Goal: Task Accomplishment & Management: Use online tool/utility

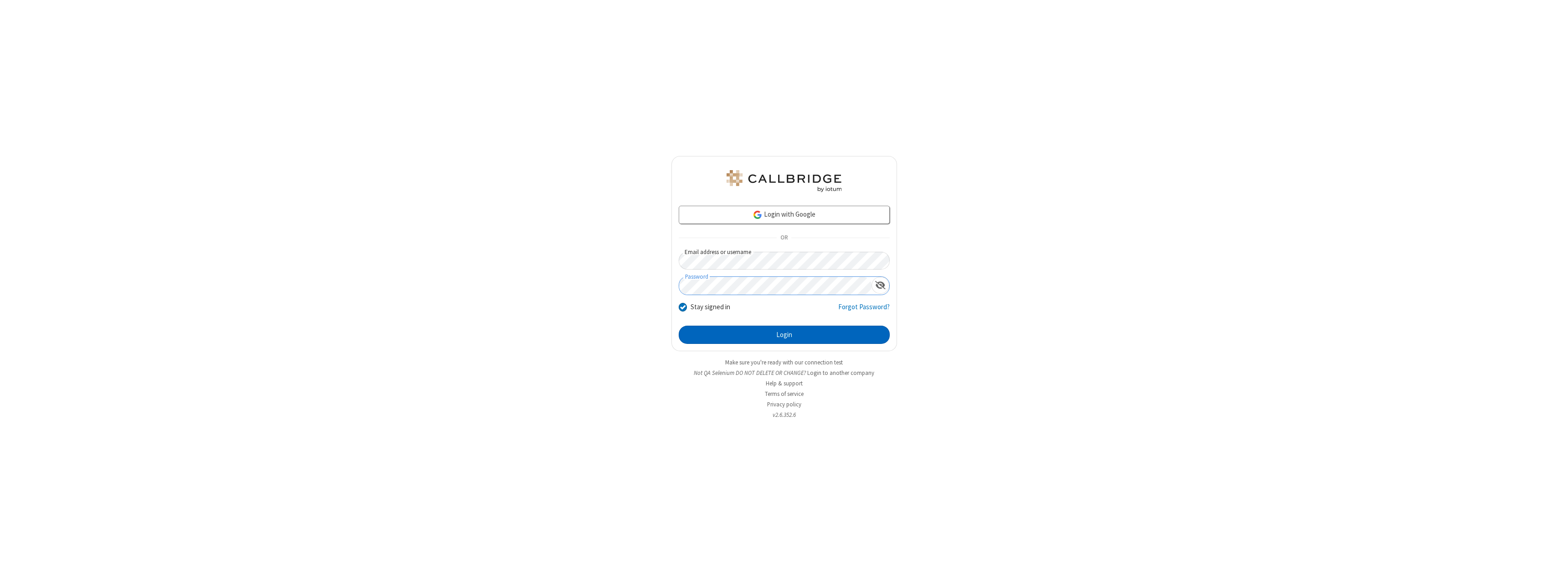
click at [784, 335] on button "Login" at bounding box center [784, 335] width 211 height 19
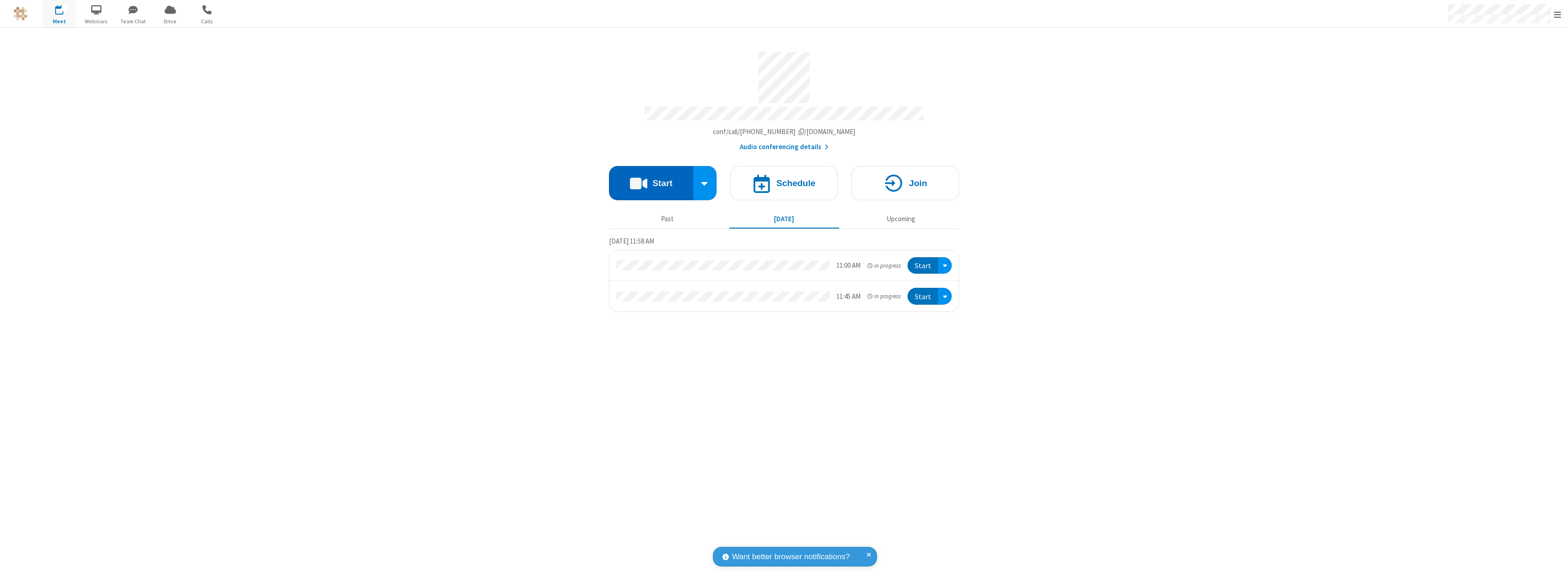
click at [651, 179] on button "Start" at bounding box center [651, 183] width 84 height 34
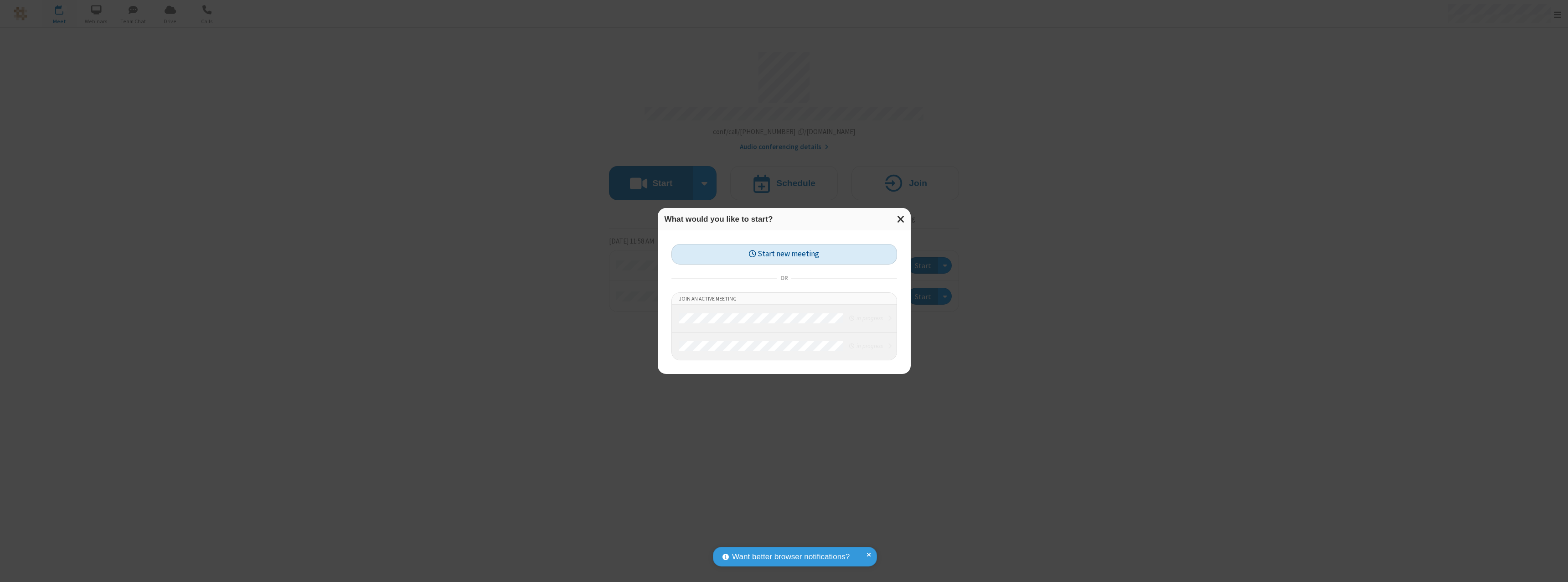
click at [784, 254] on button "Start new meeting" at bounding box center [784, 254] width 225 height 21
